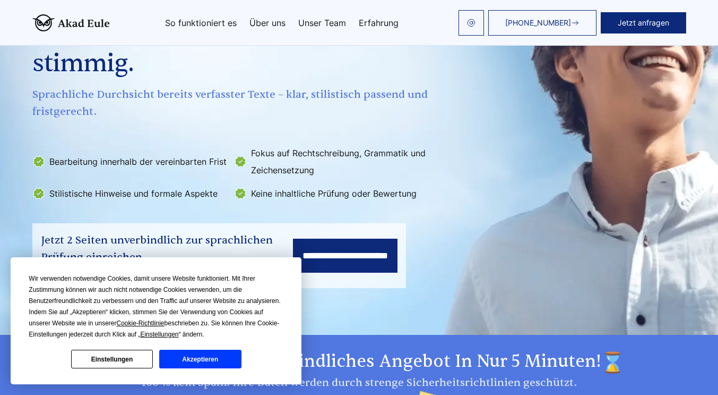
click at [186, 355] on button "Akzeptieren" at bounding box center [200, 358] width 82 height 19
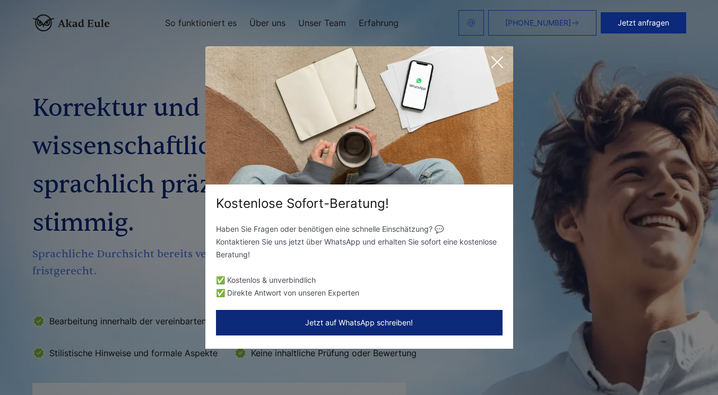
click at [493, 61] on icon at bounding box center [497, 62] width 21 height 21
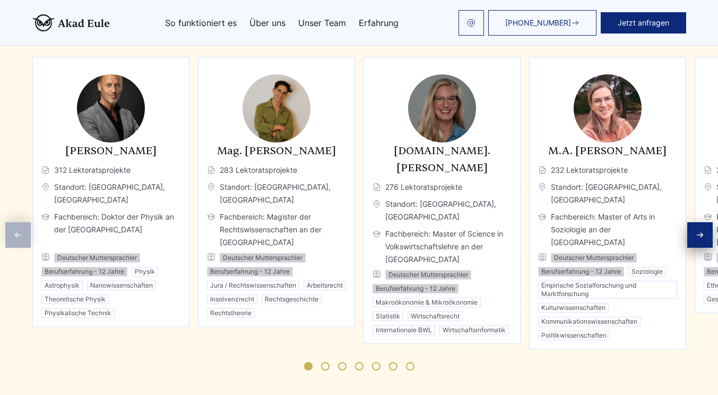
scroll to position [1699, 0]
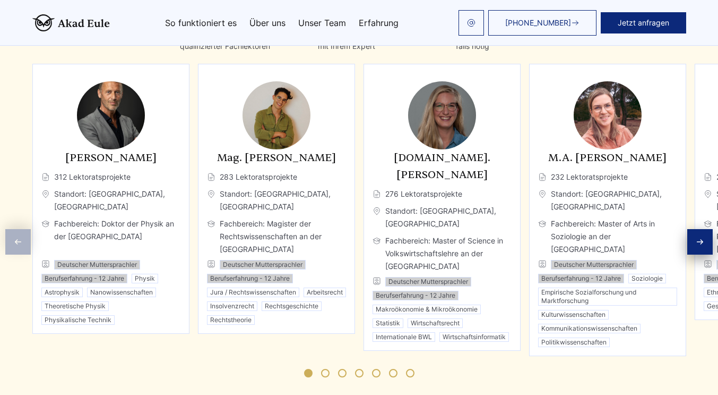
click at [705, 229] on div "Next slide" at bounding box center [700, 241] width 25 height 25
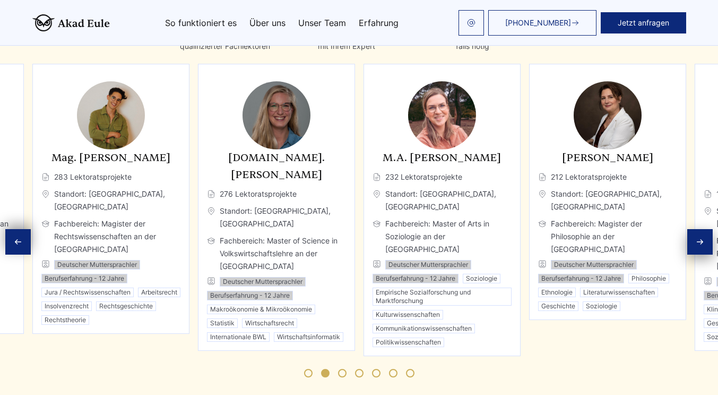
click at [705, 229] on div "Next slide" at bounding box center [700, 241] width 25 height 25
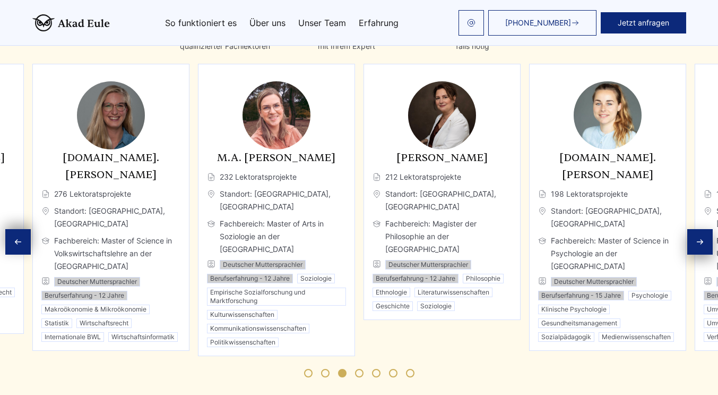
click at [705, 229] on div "Next slide" at bounding box center [700, 241] width 25 height 25
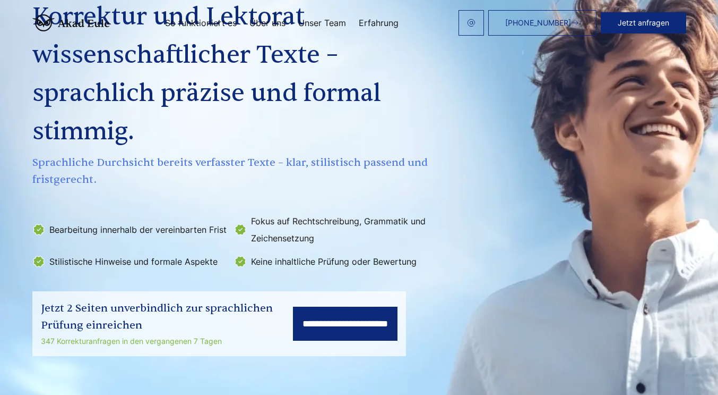
scroll to position [0, 0]
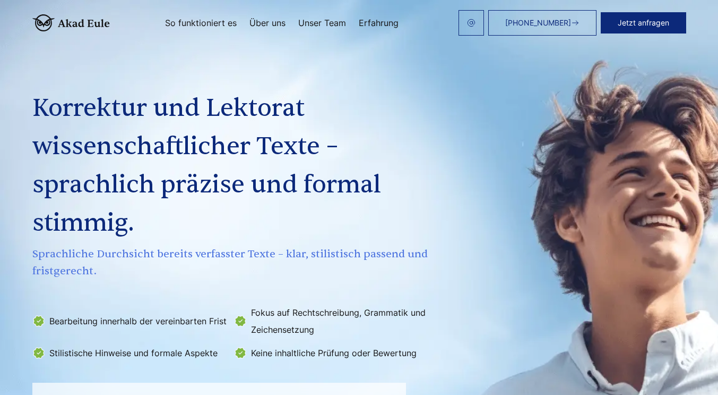
click at [229, 21] on link "So funktioniert es" at bounding box center [201, 23] width 72 height 8
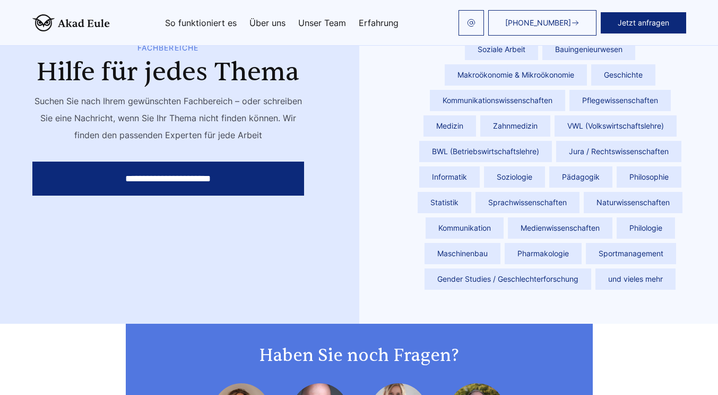
scroll to position [2482, 0]
